Goal: Task Accomplishment & Management: Use online tool/utility

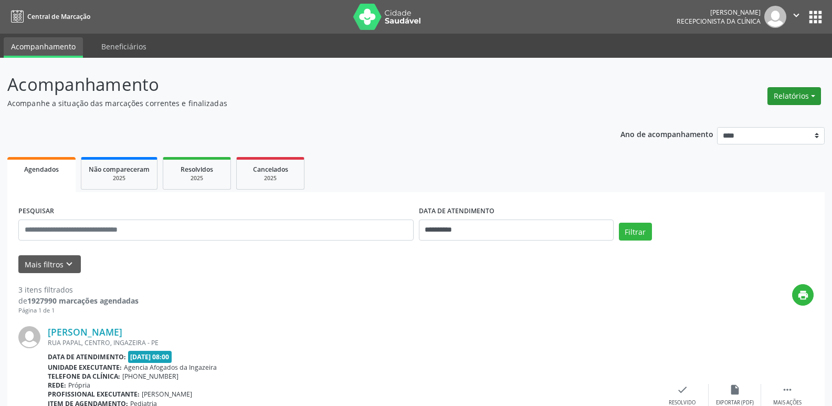
click at [786, 95] on button "Relatórios" at bounding box center [794, 96] width 54 height 18
click at [763, 118] on link "Agendamentos" at bounding box center [764, 118] width 113 height 15
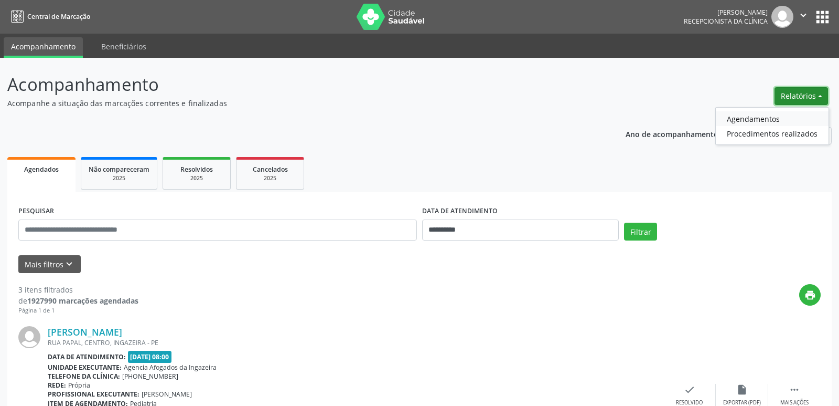
select select "*"
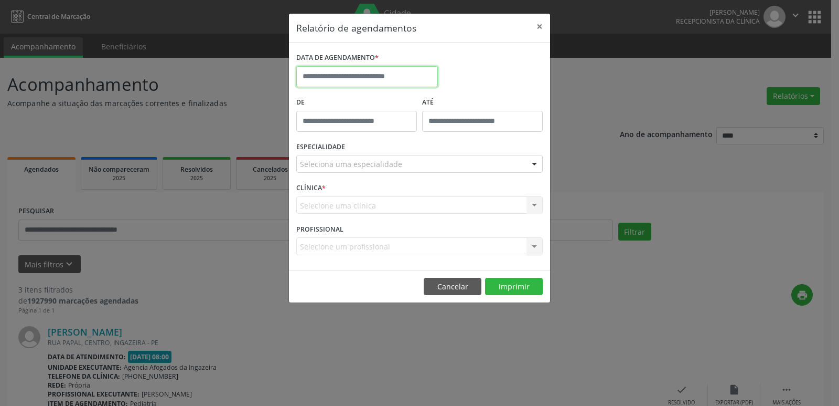
click at [393, 76] on input "text" at bounding box center [367, 76] width 142 height 21
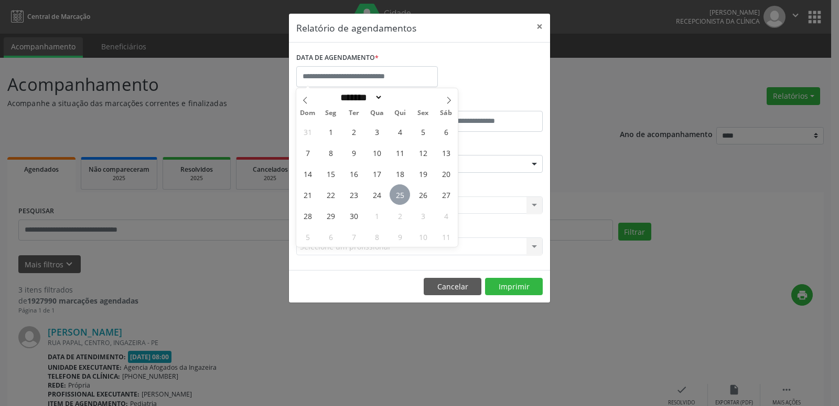
click at [405, 196] on span "25" at bounding box center [400, 194] width 20 height 20
type input "**********"
click at [405, 196] on span "25" at bounding box center [400, 194] width 20 height 20
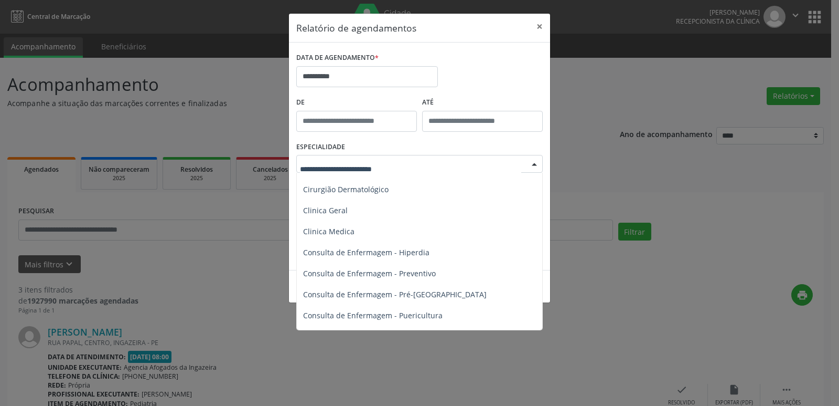
scroll to position [367, 0]
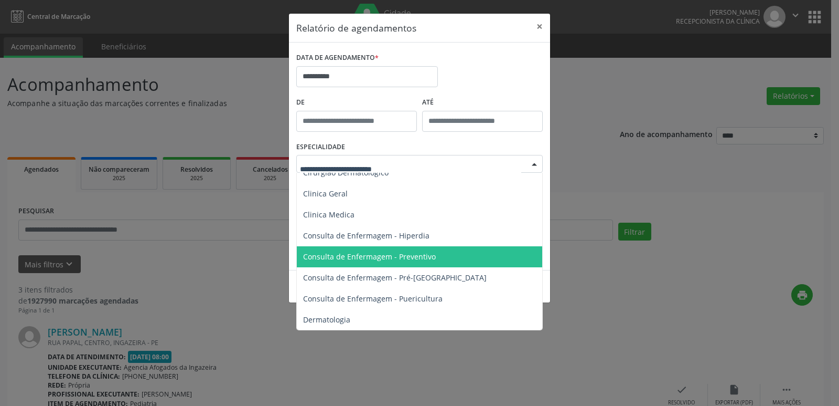
click at [333, 256] on span "Consulta de Enfermagem - Preventivo" at bounding box center [369, 256] width 133 height 10
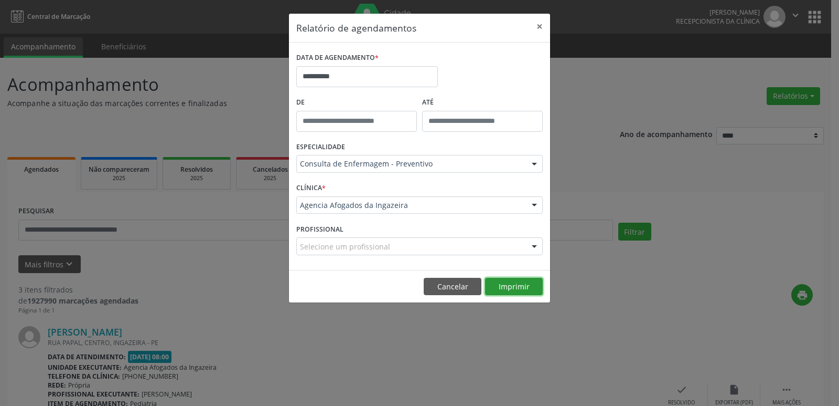
click at [519, 285] on button "Imprimir" at bounding box center [514, 287] width 58 height 18
